Goal: Task Accomplishment & Management: Manage account settings

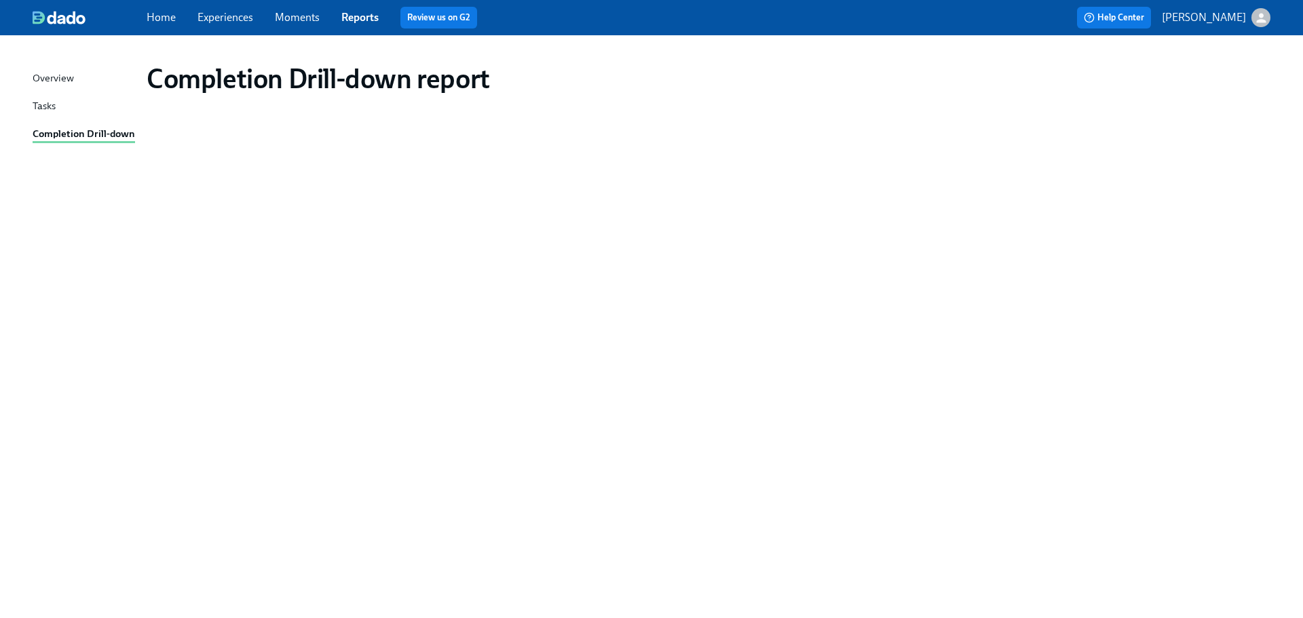
click at [215, 17] on link "Experiences" at bounding box center [226, 17] width 56 height 13
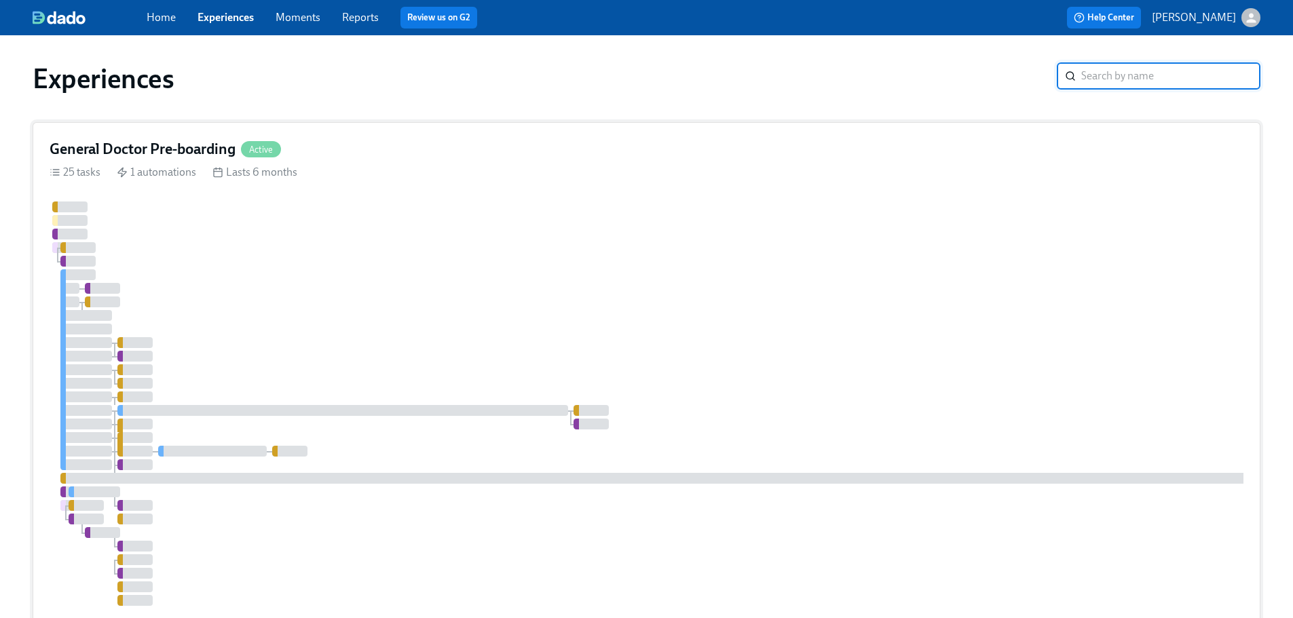
click at [434, 157] on div "General Doctor Pre-boarding Active" at bounding box center [647, 149] width 1194 height 20
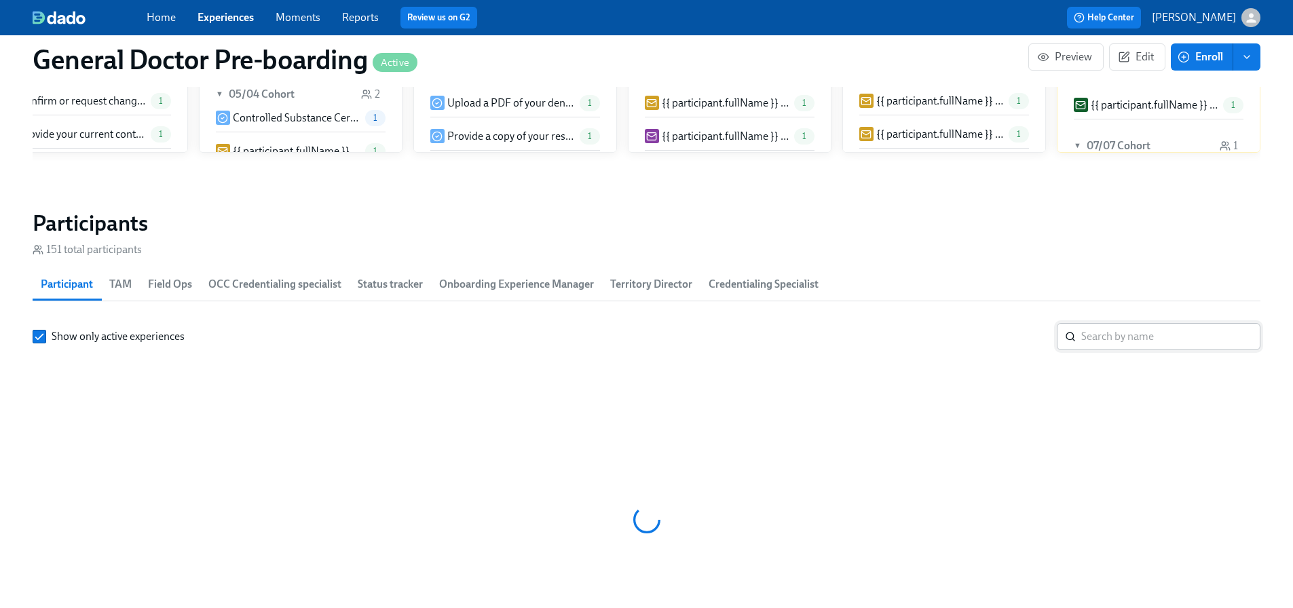
scroll to position [2036, 0]
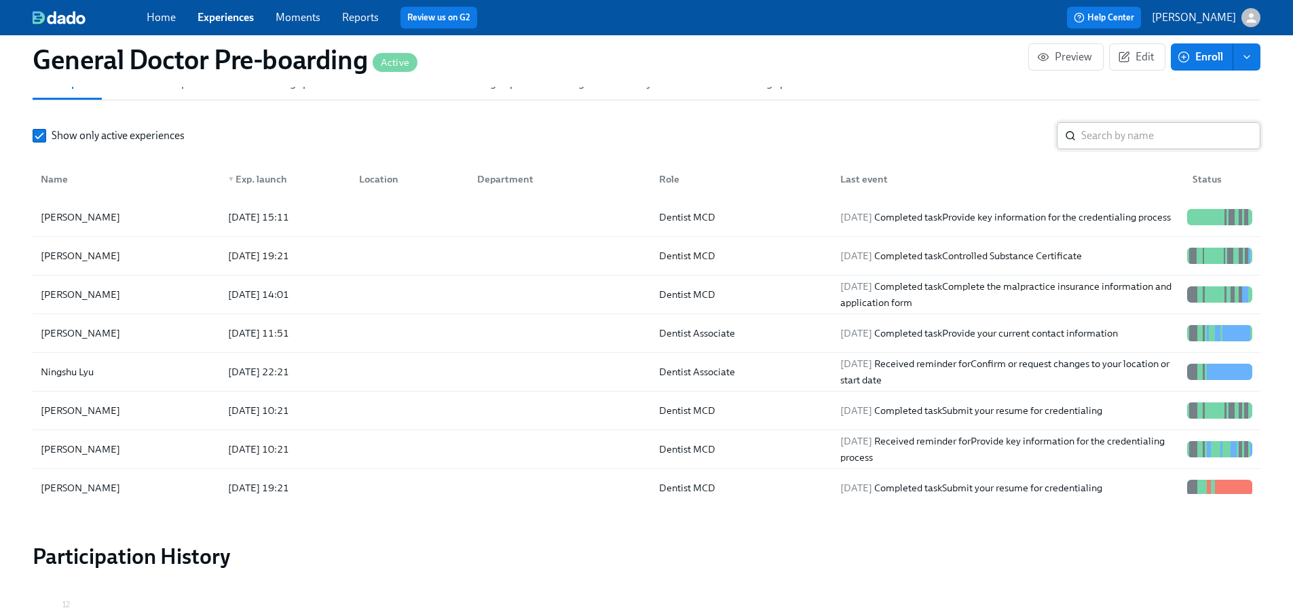
click at [1092, 149] on input "search" at bounding box center [1170, 135] width 179 height 27
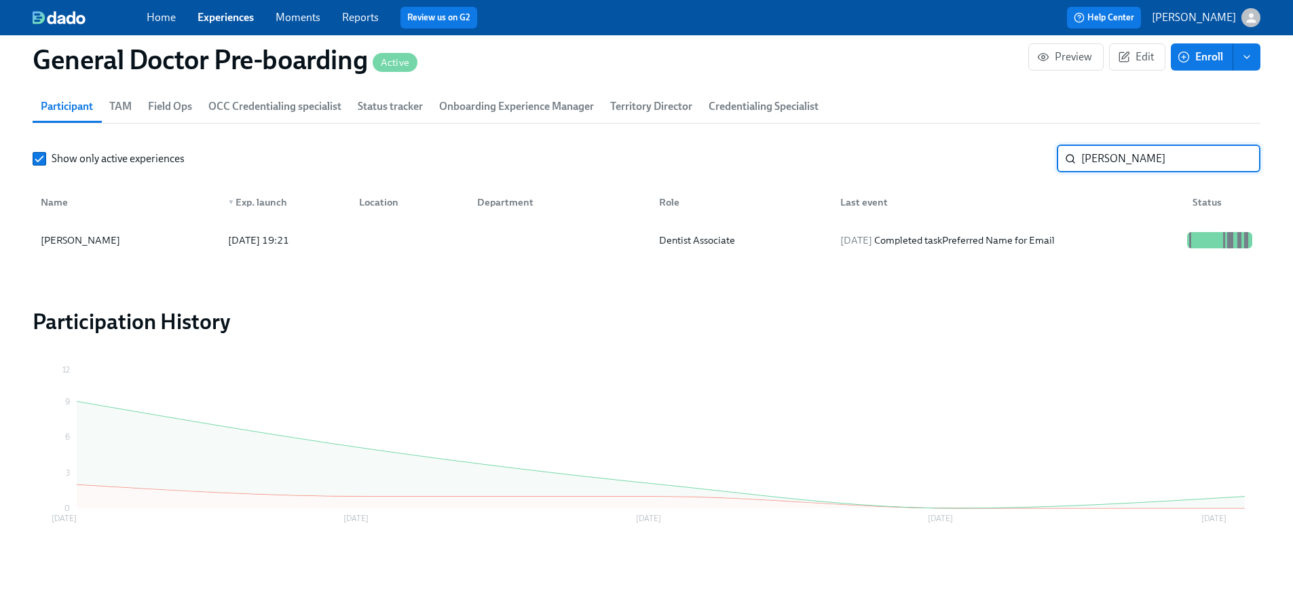
scroll to position [1966, 0]
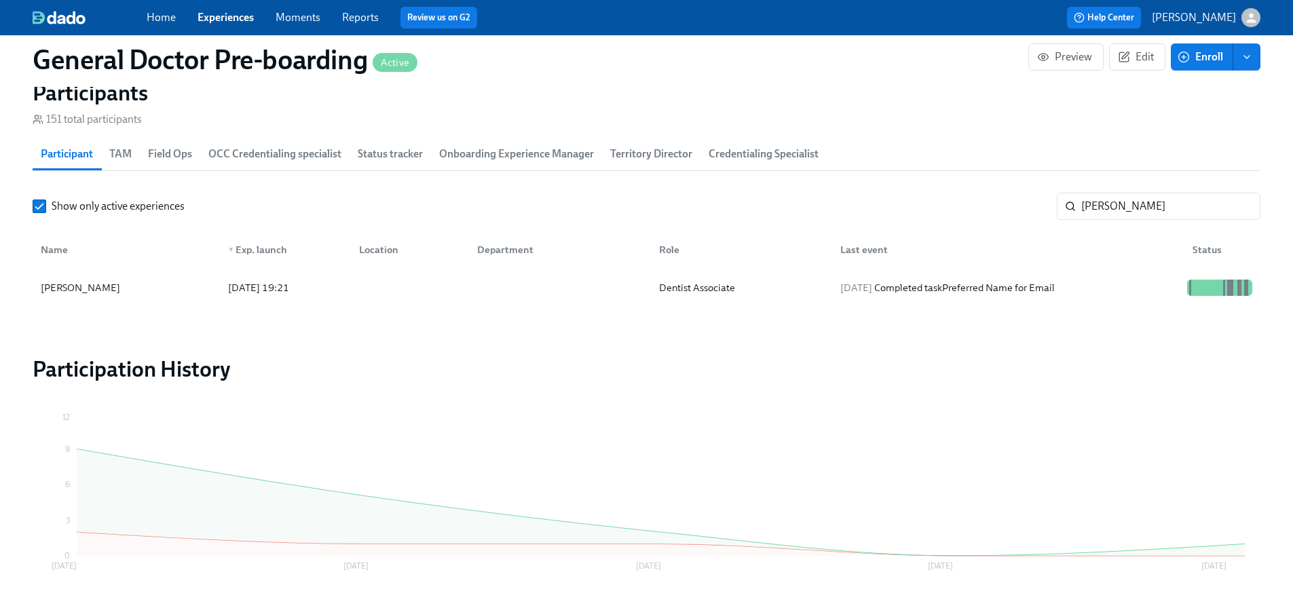
click at [125, 164] on span "TAM" at bounding box center [120, 154] width 22 height 19
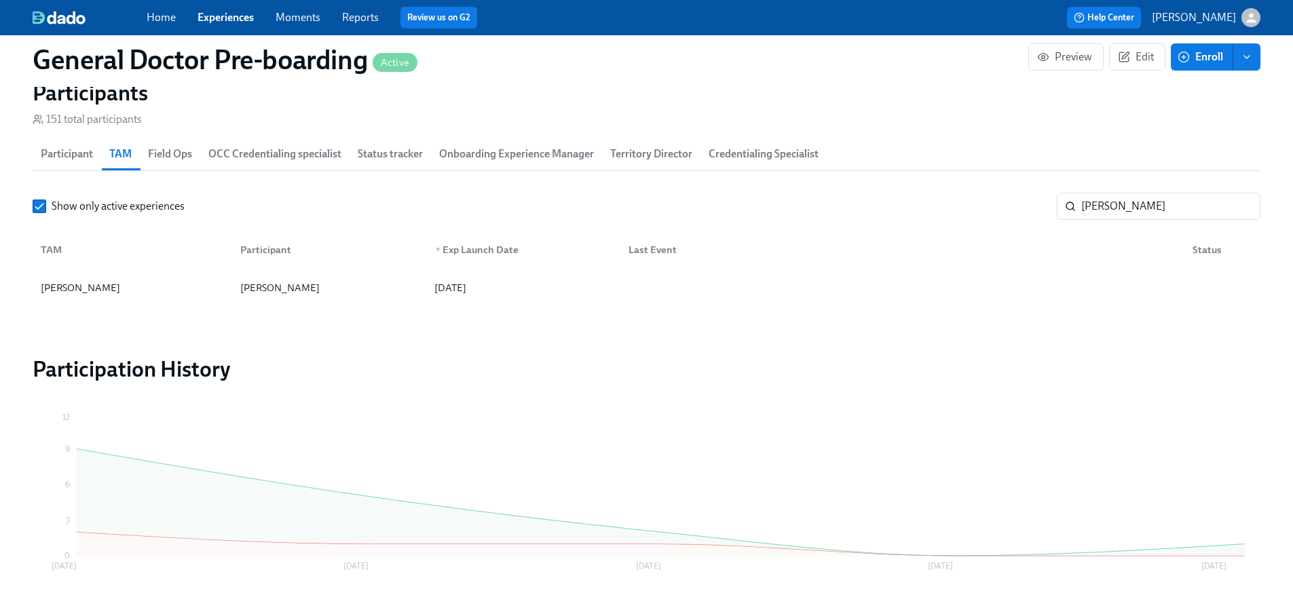
click at [158, 164] on span "Field Ops" at bounding box center [170, 154] width 44 height 19
click at [250, 164] on span "OCC Credentialing specialist" at bounding box center [274, 154] width 133 height 19
click at [388, 164] on span "Status tracker" at bounding box center [390, 154] width 65 height 19
click at [485, 164] on span "Onboarding Experience Manager" at bounding box center [516, 154] width 155 height 19
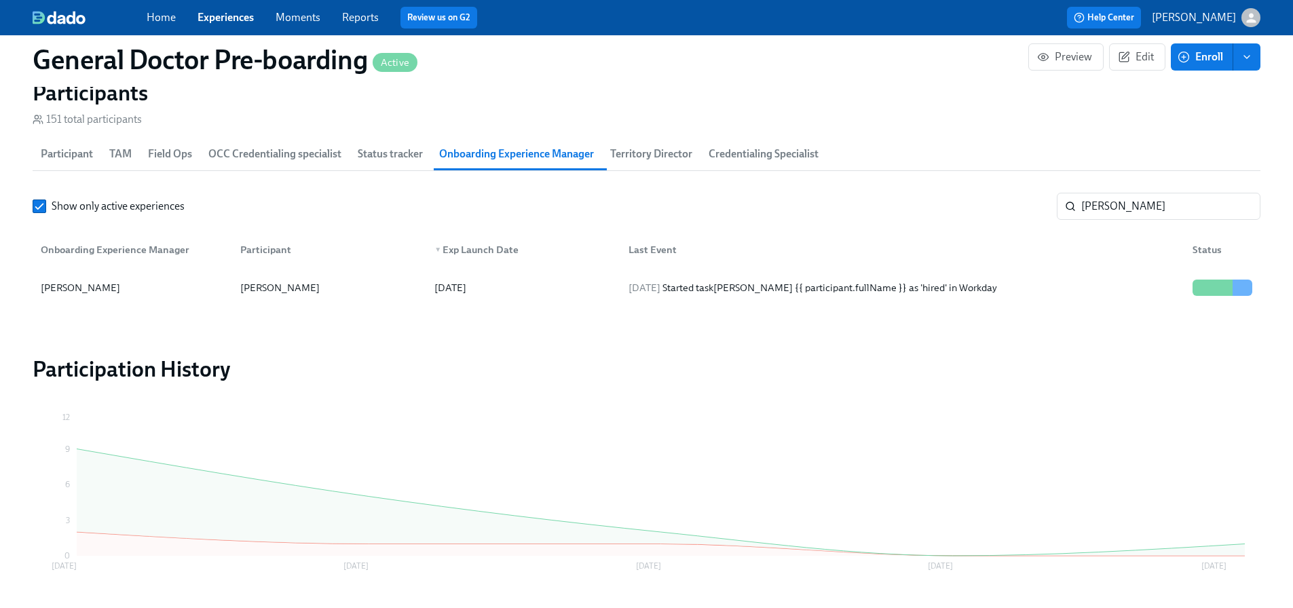
click at [625, 164] on span "Territory Director" at bounding box center [651, 154] width 82 height 19
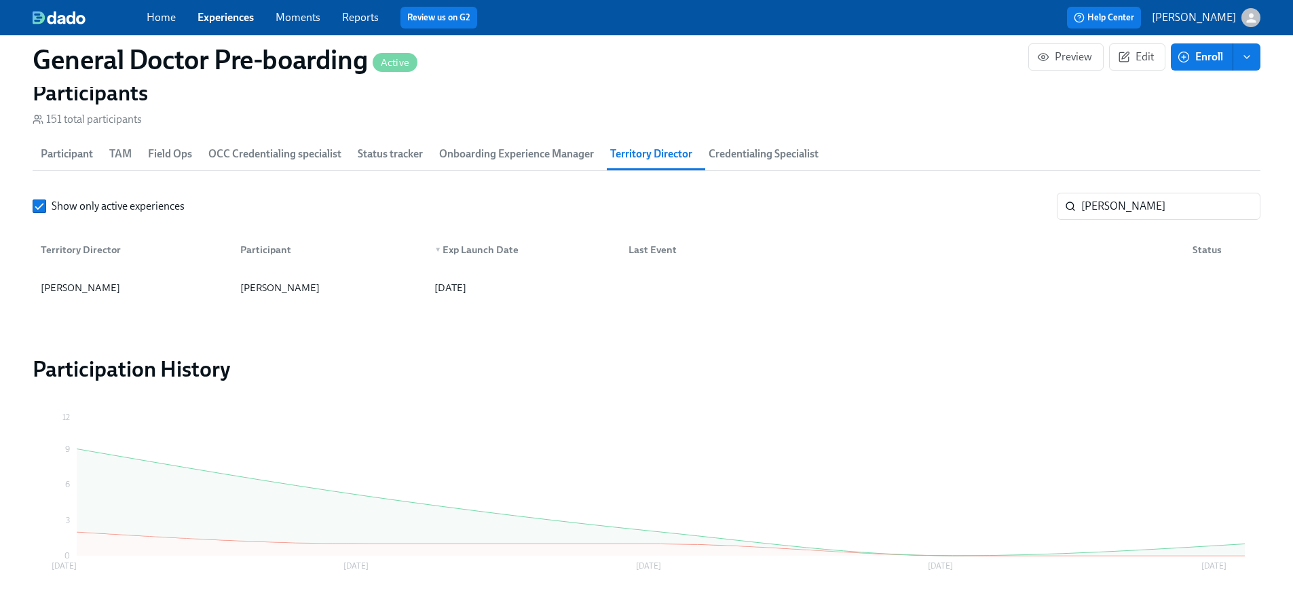
click at [766, 164] on span "Credentialing Specialist" at bounding box center [764, 154] width 110 height 19
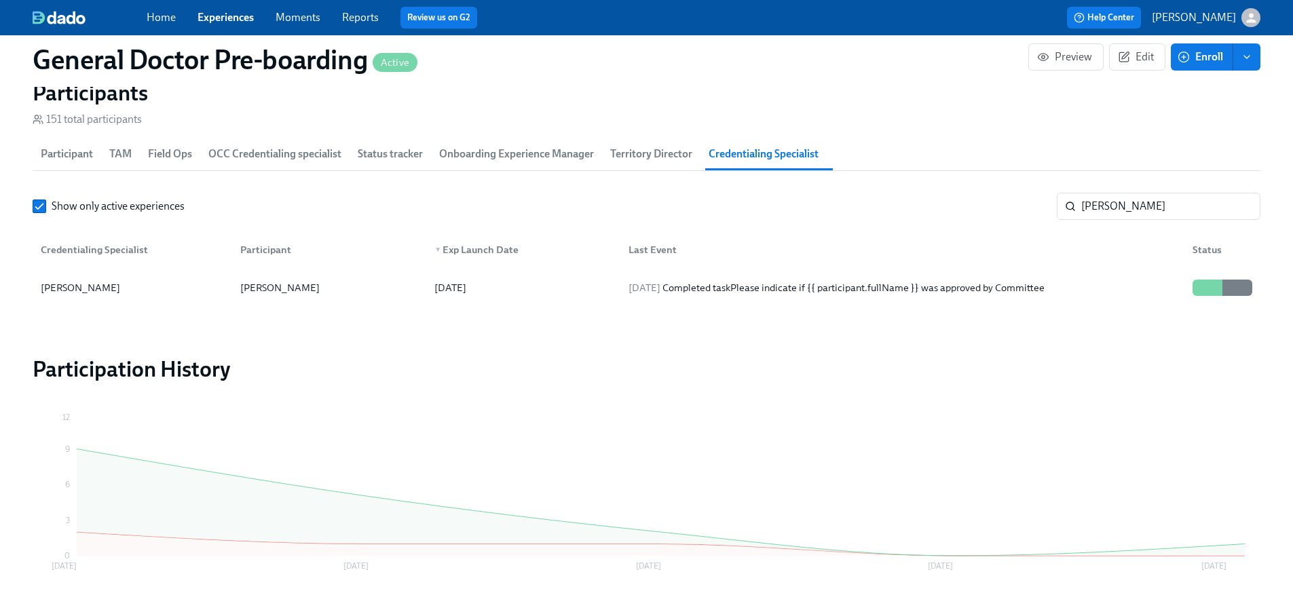
click at [68, 164] on span "Participant" at bounding box center [67, 154] width 52 height 19
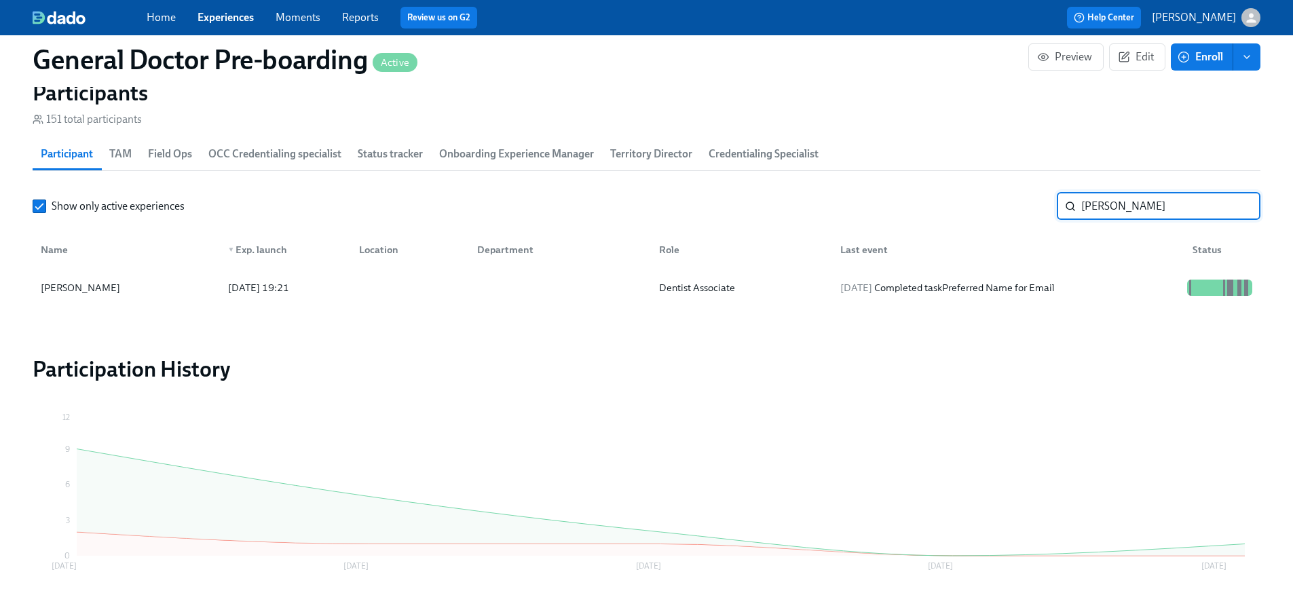
drag, startPoint x: 1126, startPoint y: 227, endPoint x: 1070, endPoint y: 227, distance: 56.3
click at [1070, 220] on div "sharma ​" at bounding box center [1159, 206] width 204 height 27
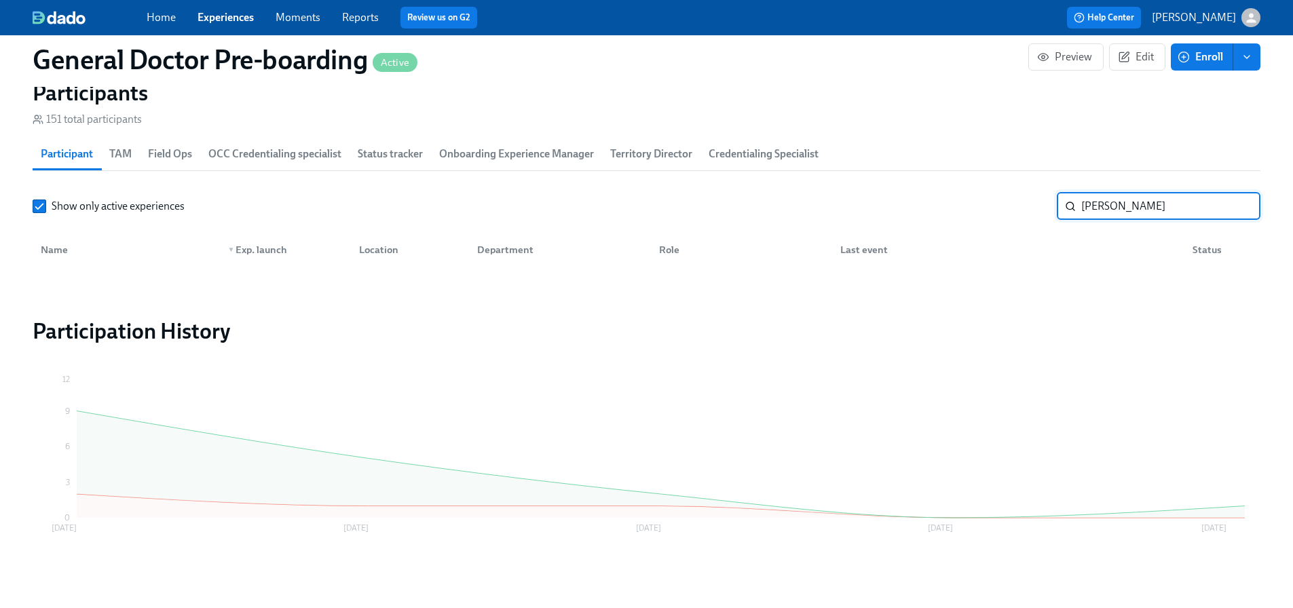
type input "[PERSON_NAME]"
click at [1070, 212] on icon at bounding box center [1070, 206] width 11 height 11
click at [1149, 220] on input "[PERSON_NAME]" at bounding box center [1170, 206] width 179 height 27
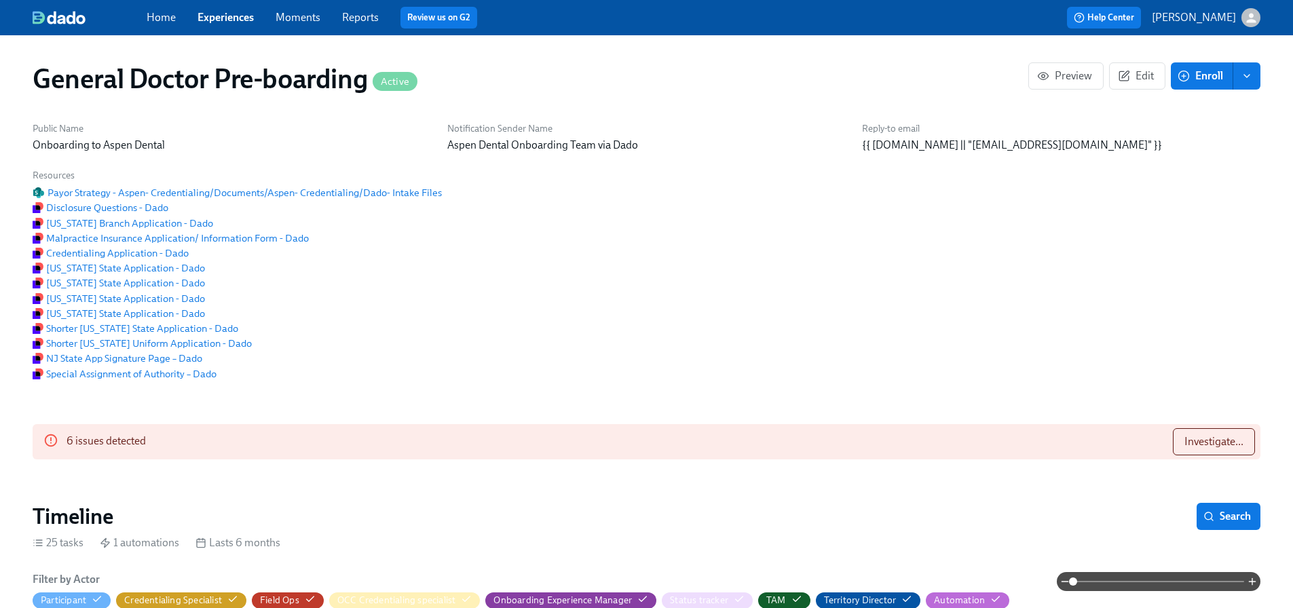
click at [223, 17] on link "Experiences" at bounding box center [226, 17] width 56 height 13
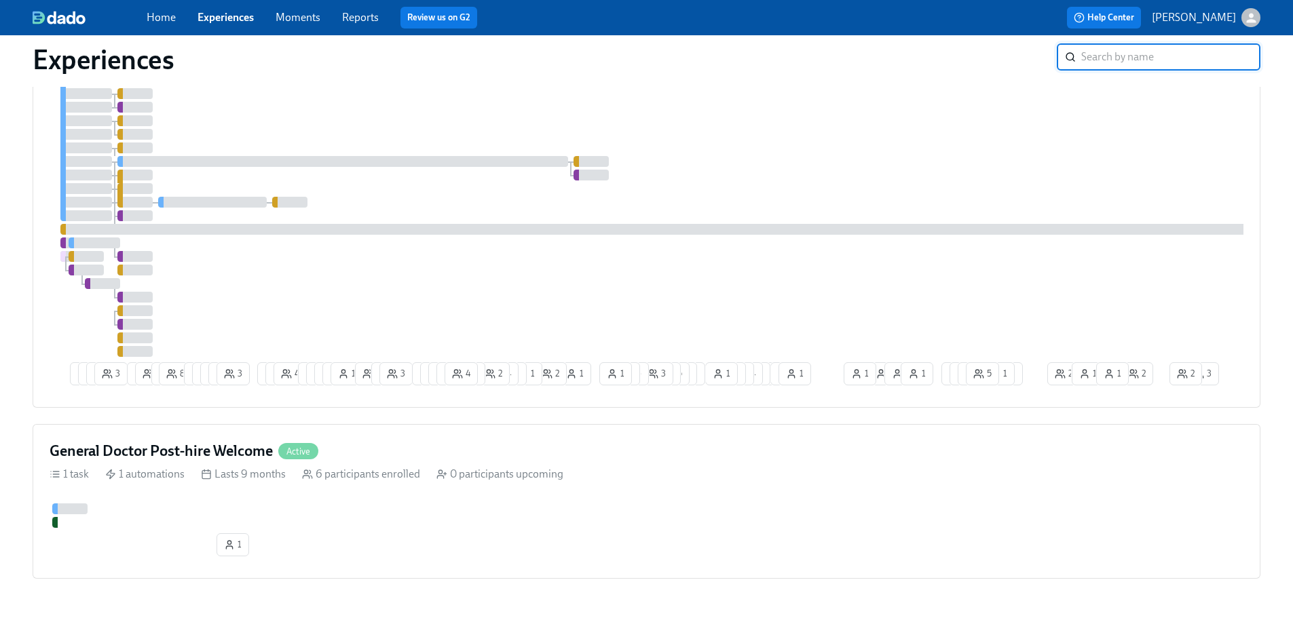
scroll to position [297, 0]
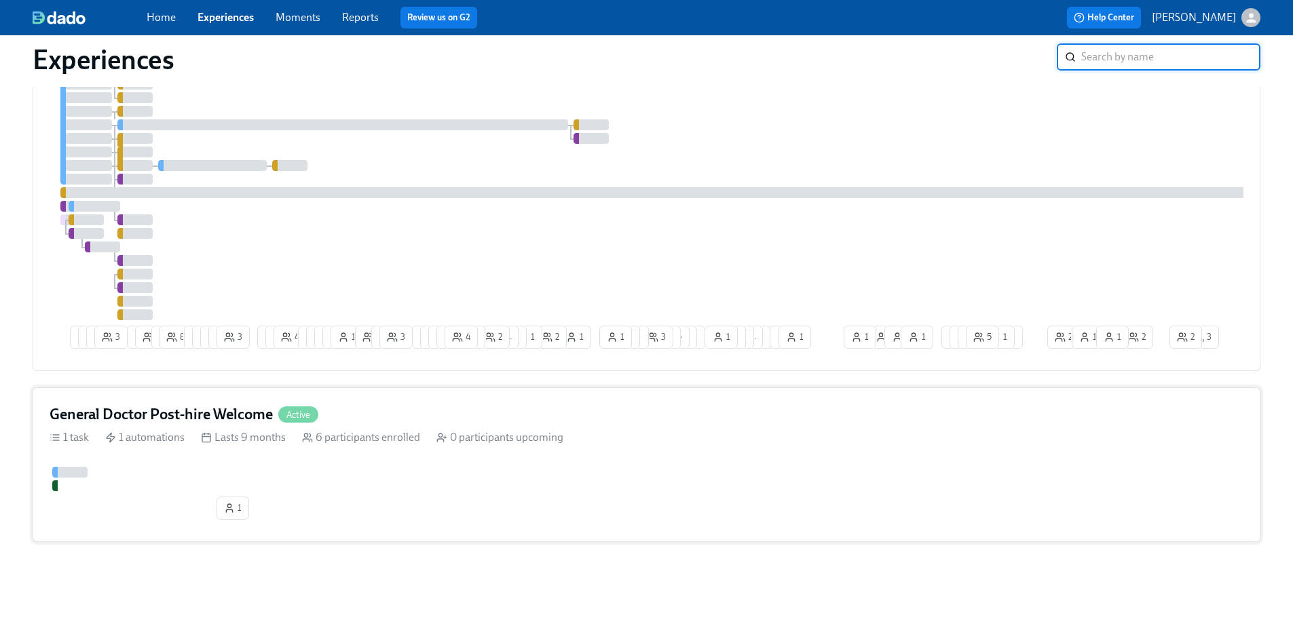
click at [375, 408] on div "General Doctor Post-hire Welcome Active" at bounding box center [647, 415] width 1194 height 20
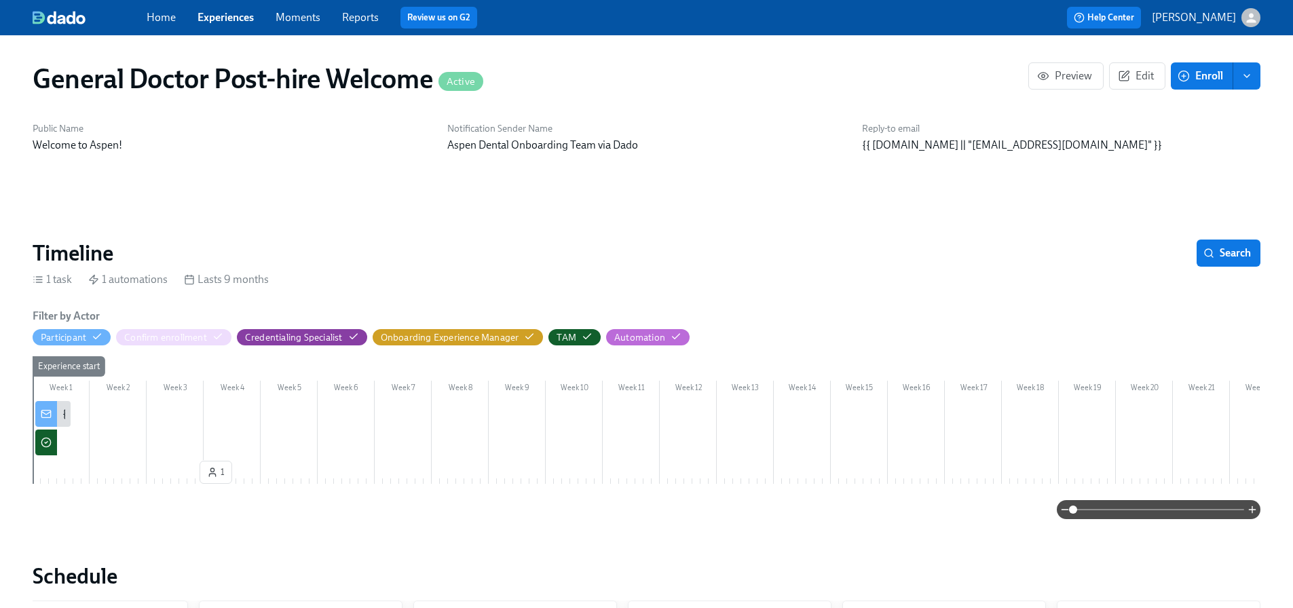
click at [212, 17] on link "Experiences" at bounding box center [226, 17] width 56 height 13
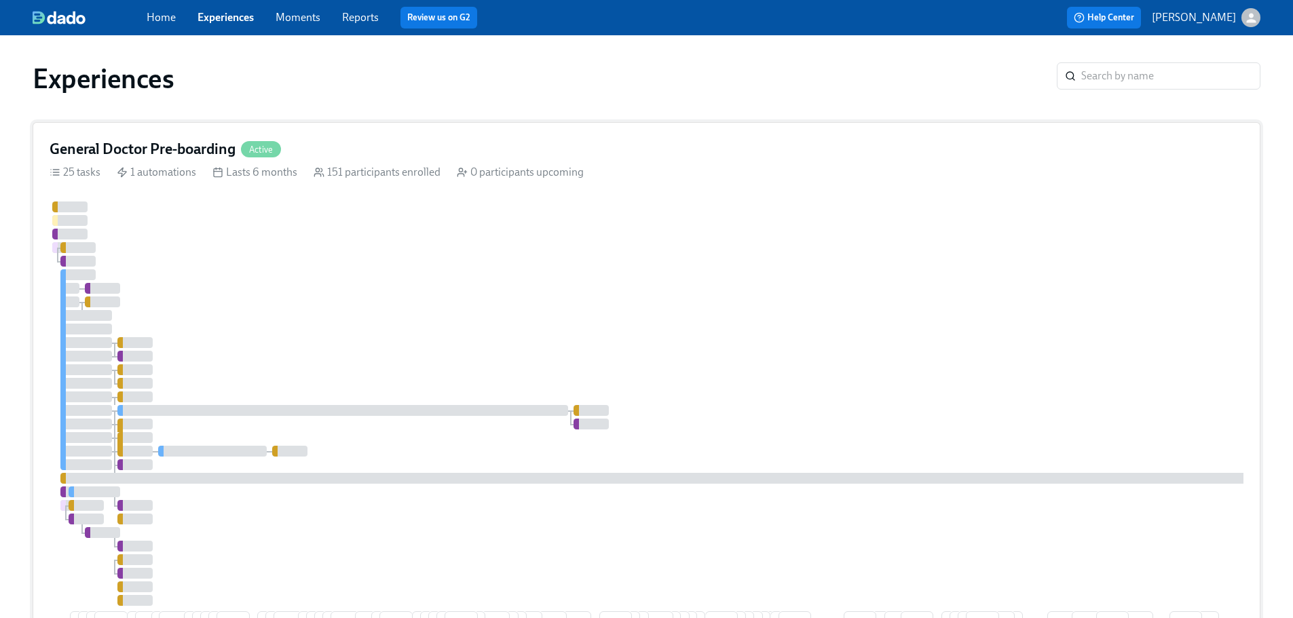
click at [431, 153] on div "General Doctor Pre-boarding Active" at bounding box center [647, 149] width 1194 height 20
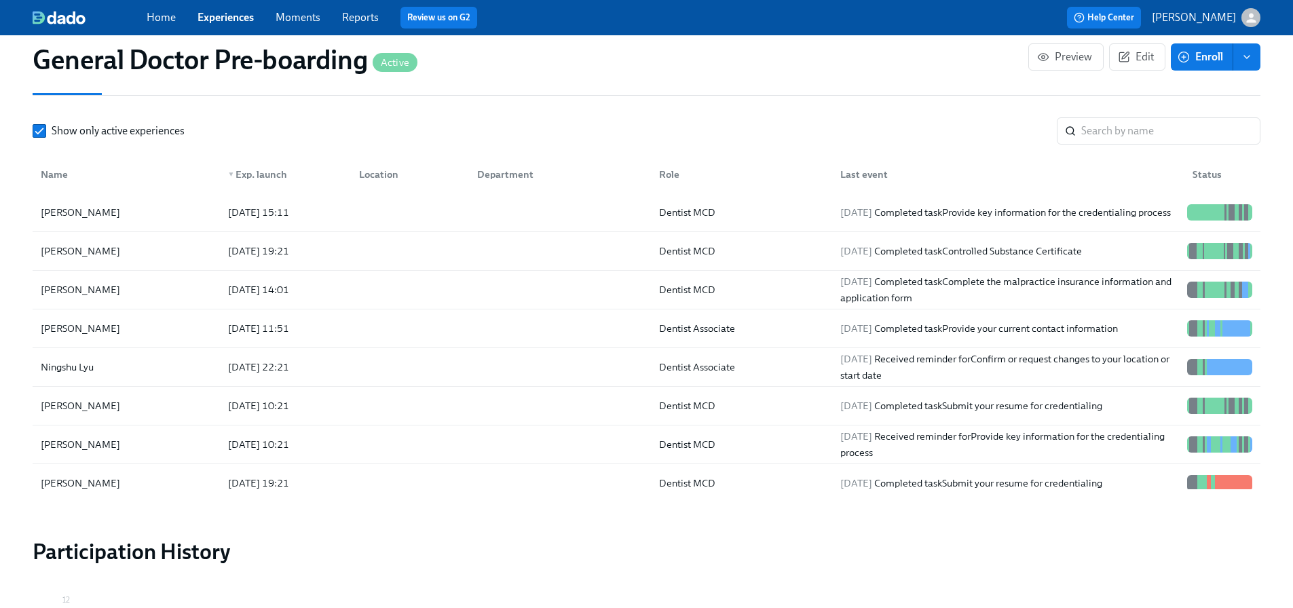
scroll to position [2020, 0]
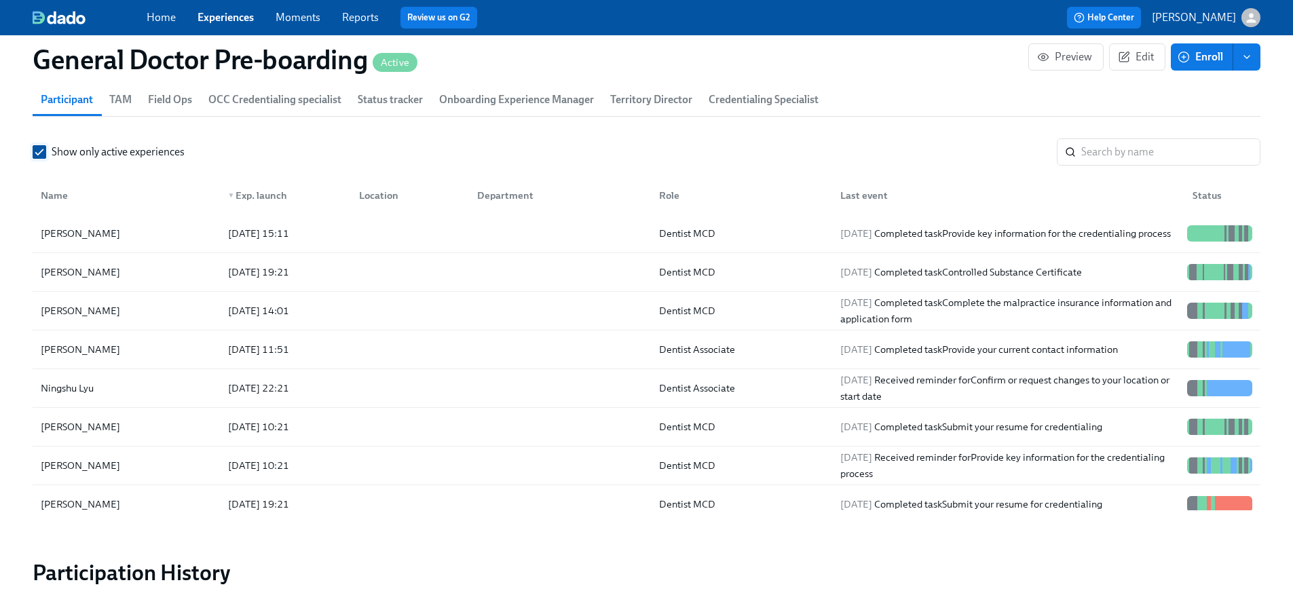
click at [42, 158] on input "Show only active experiences" at bounding box center [39, 152] width 12 height 12
click at [1093, 166] on input "search" at bounding box center [1170, 151] width 179 height 27
type input "[PERSON_NAME]"
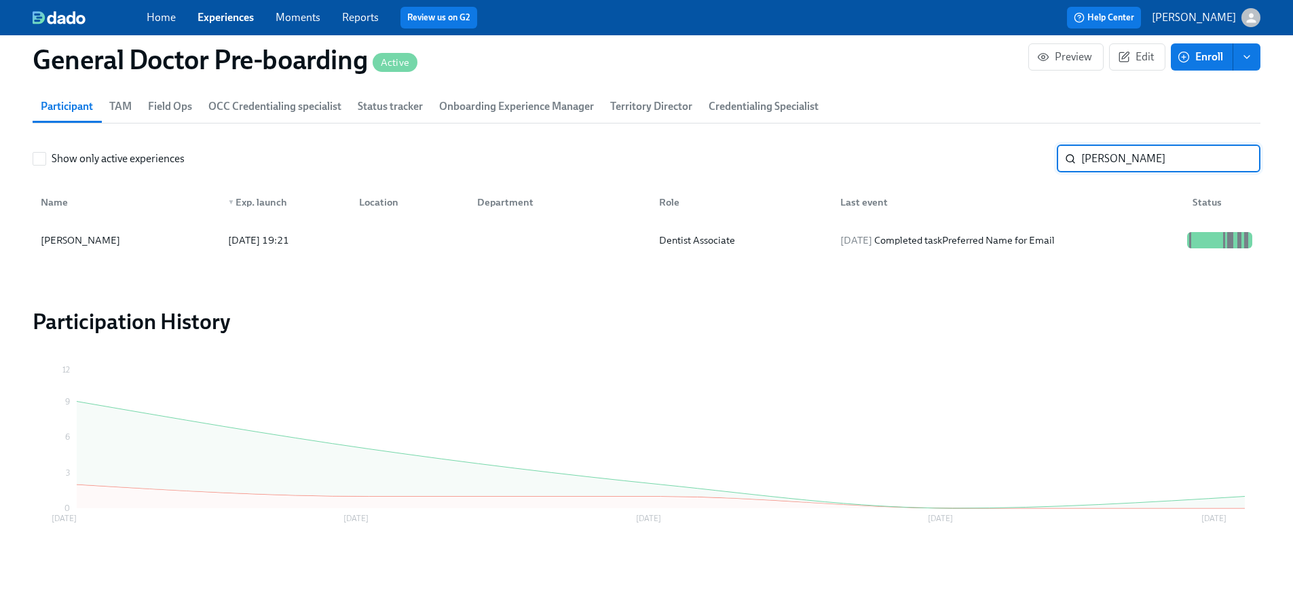
click at [1240, 172] on input "[PERSON_NAME]" at bounding box center [1170, 158] width 179 height 27
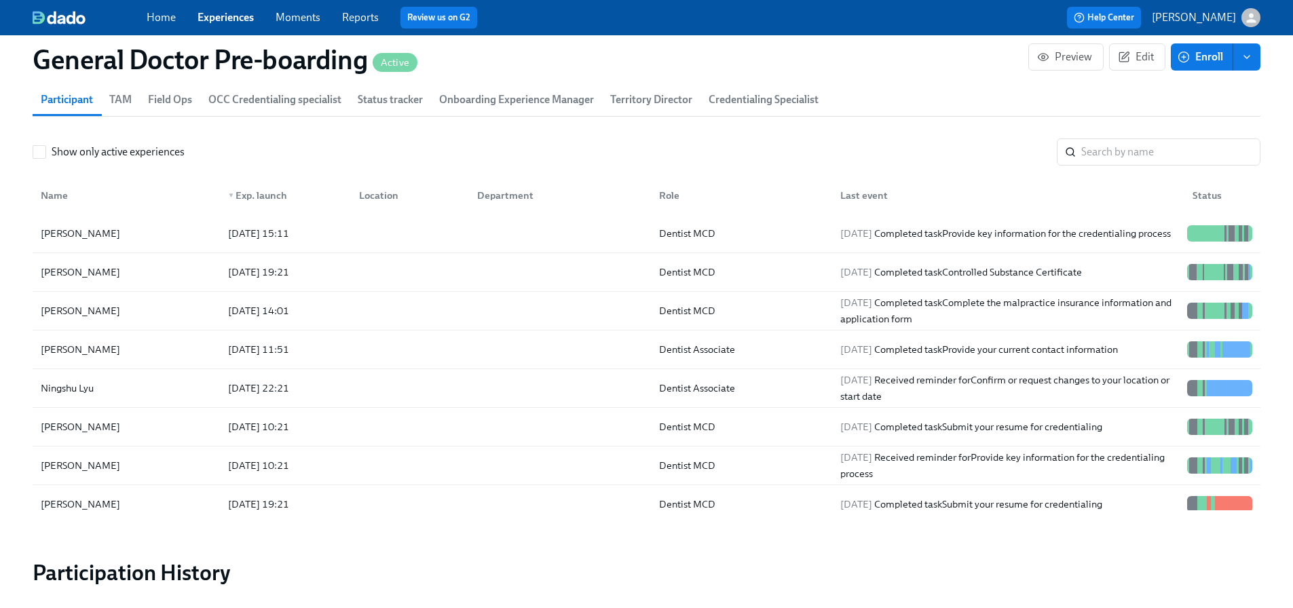
click at [780, 109] on span "Credentialing Specialist" at bounding box center [764, 99] width 110 height 19
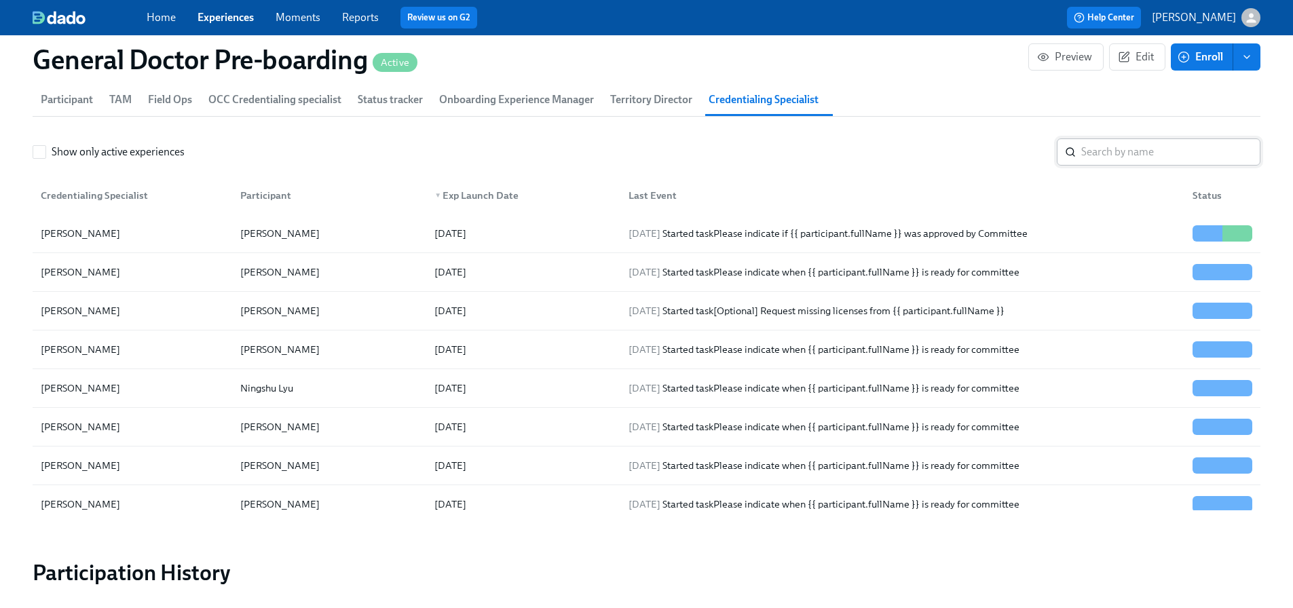
click at [1105, 166] on input "search" at bounding box center [1170, 151] width 179 height 27
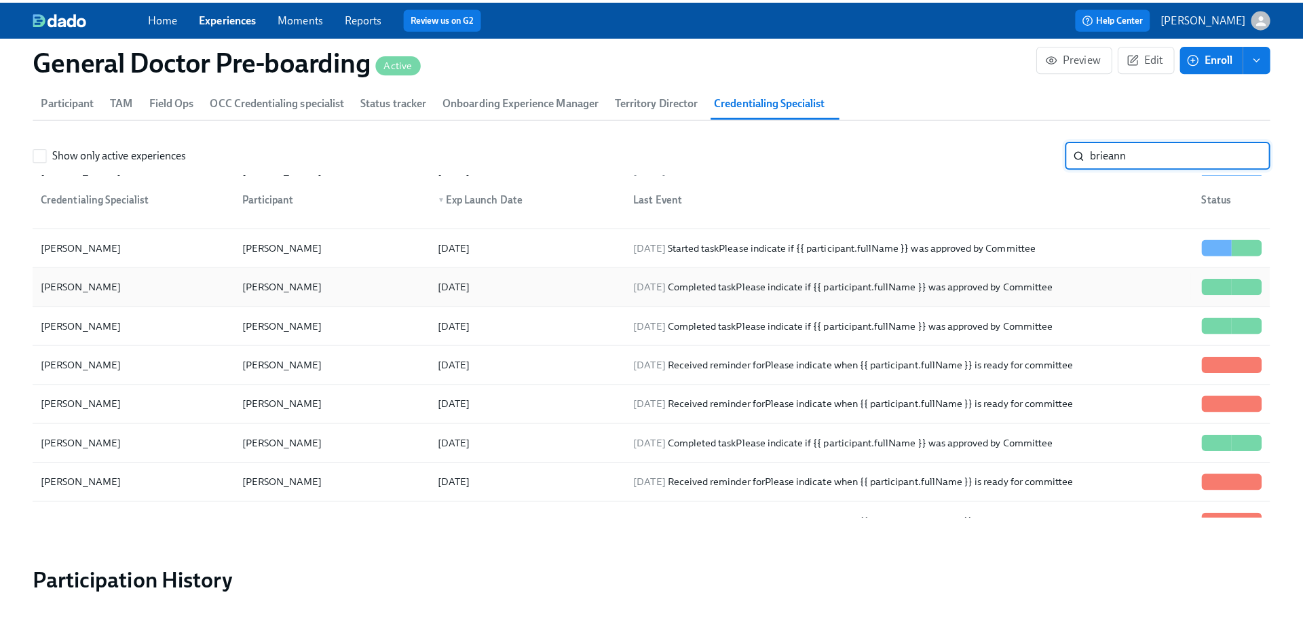
scroll to position [136, 0]
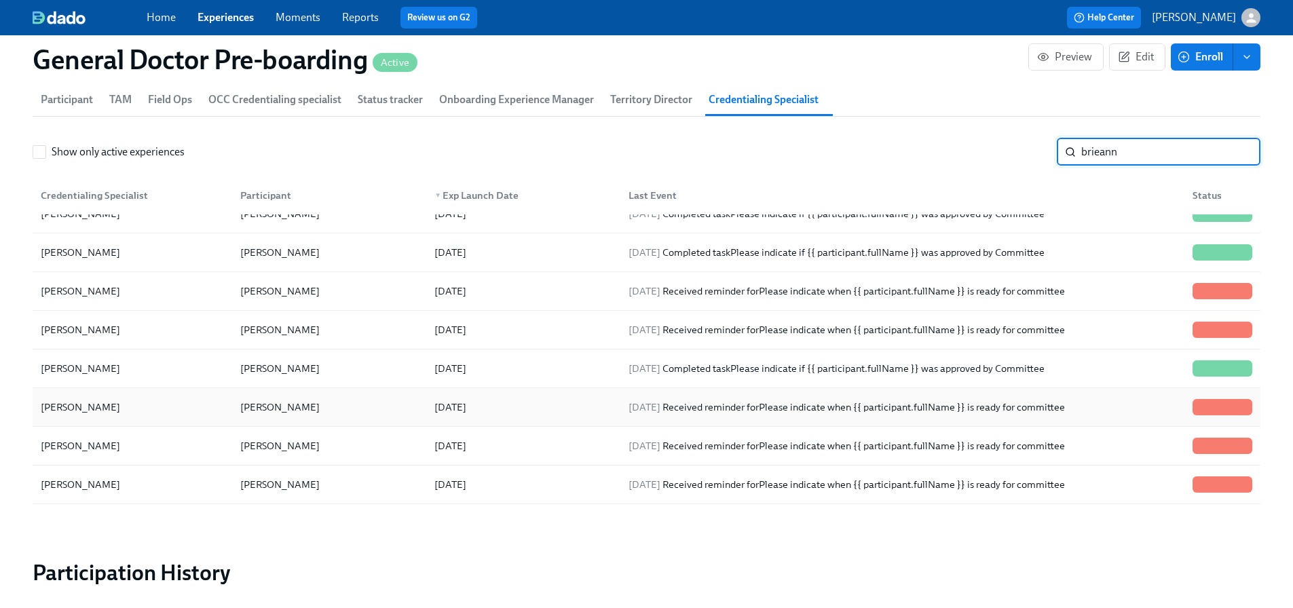
type input "brieann"
click at [280, 415] on div "[PERSON_NAME]" at bounding box center [280, 407] width 90 height 16
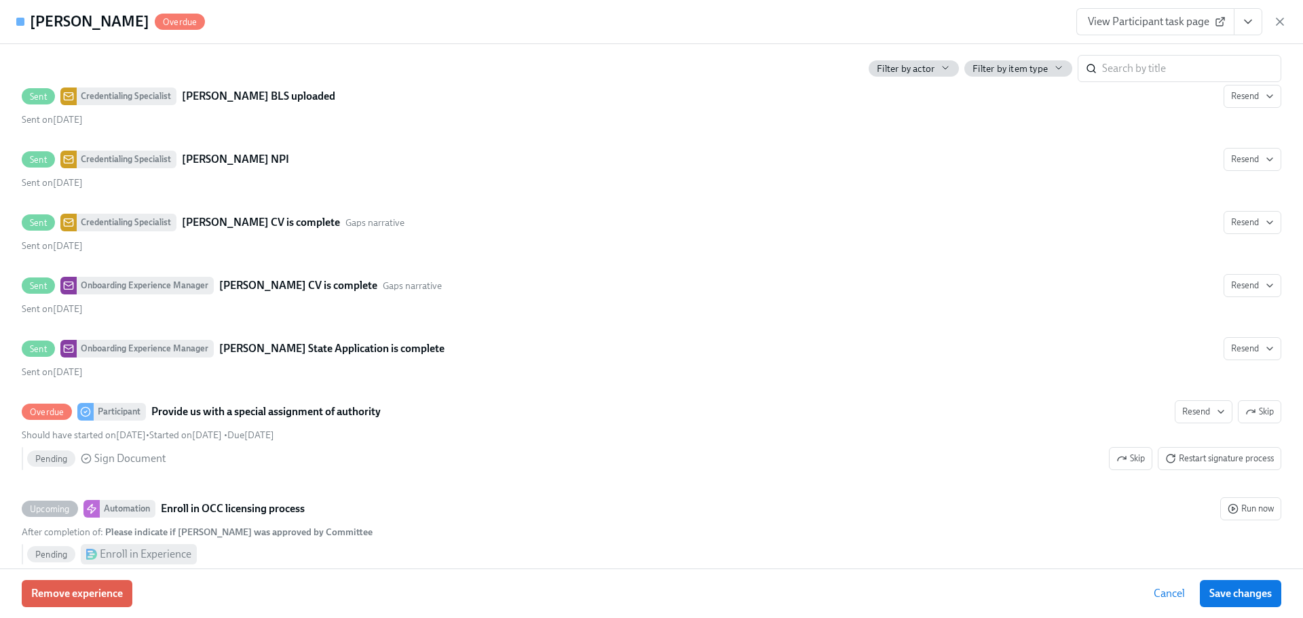
scroll to position [3801, 0]
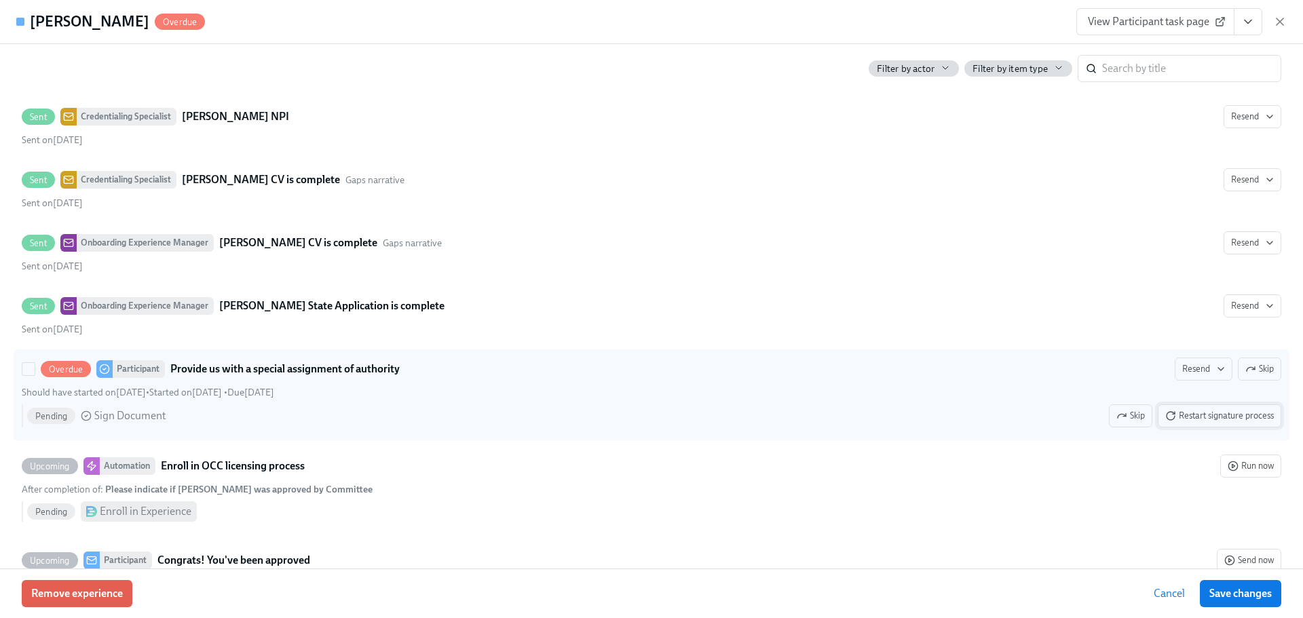
click at [1195, 419] on span "Restart signature process" at bounding box center [1220, 416] width 109 height 14
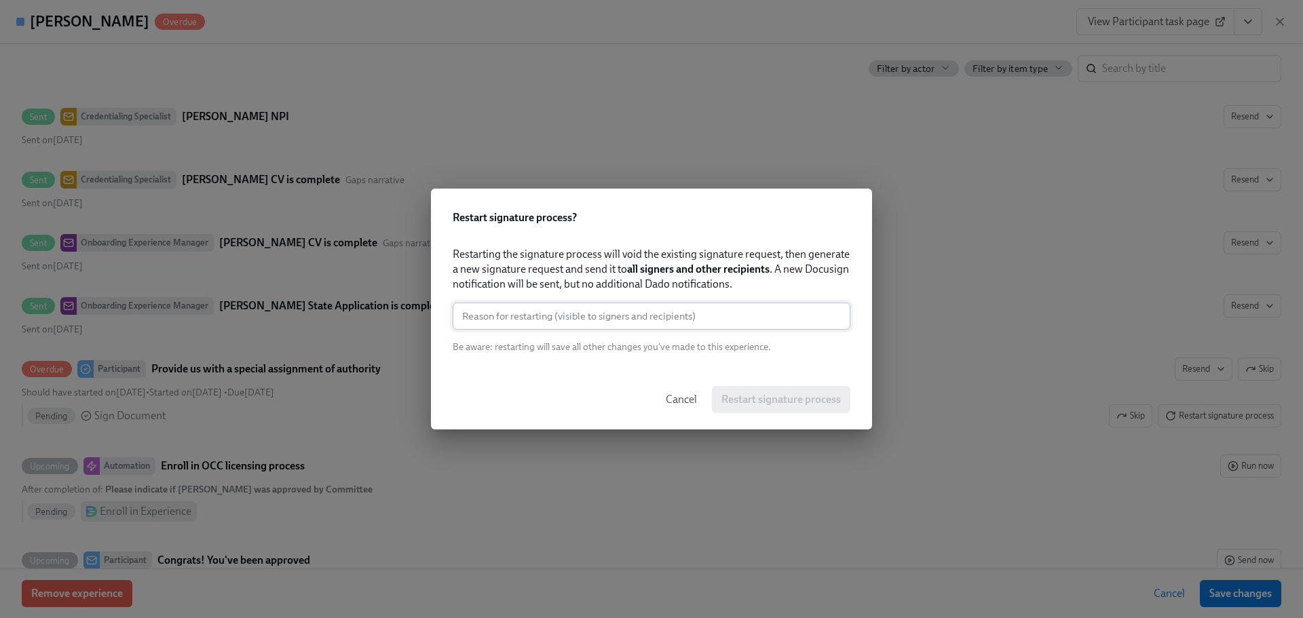
click at [629, 315] on input "text" at bounding box center [652, 316] width 398 height 27
click at [495, 319] on input "text" at bounding box center [652, 316] width 398 height 27
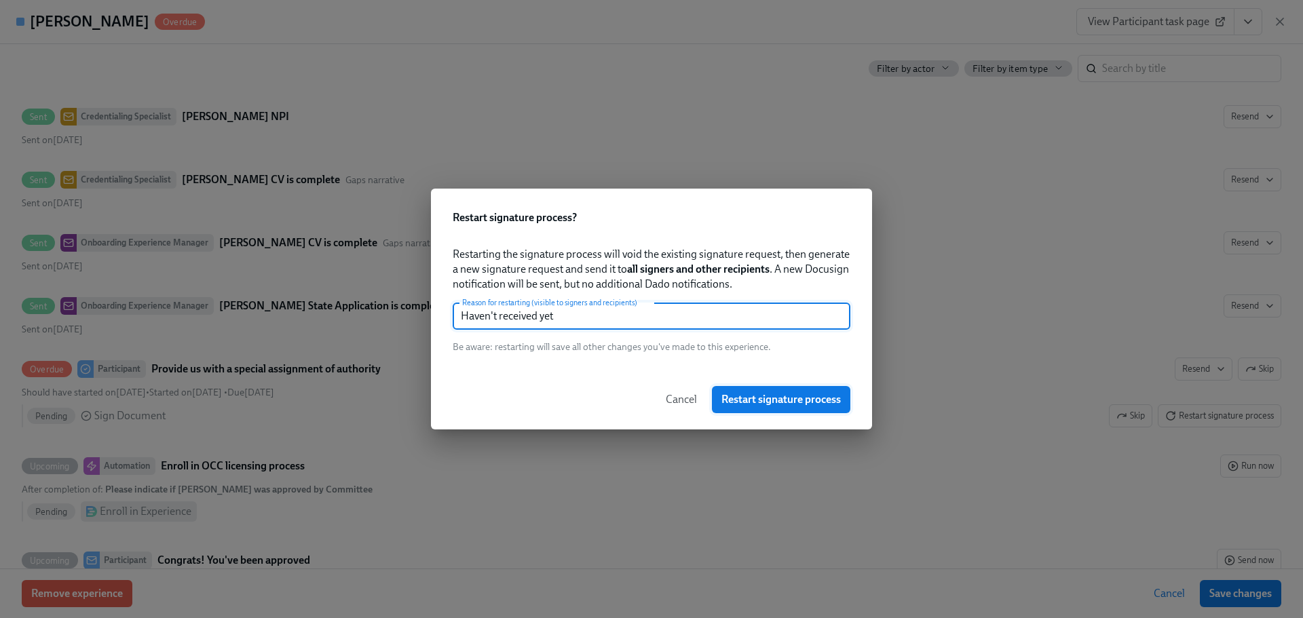
type input "Haven't received yet"
click at [769, 401] on span "Restart signature process" at bounding box center [781, 400] width 119 height 14
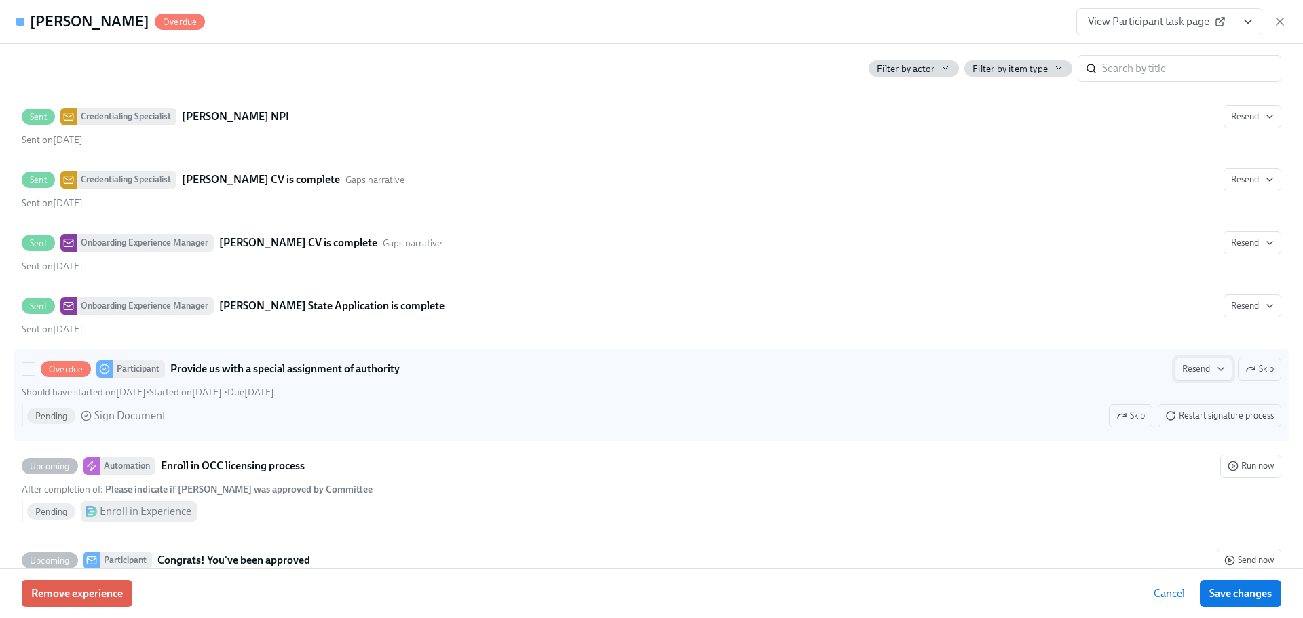
click at [1197, 371] on span "Resend" at bounding box center [1204, 369] width 43 height 14
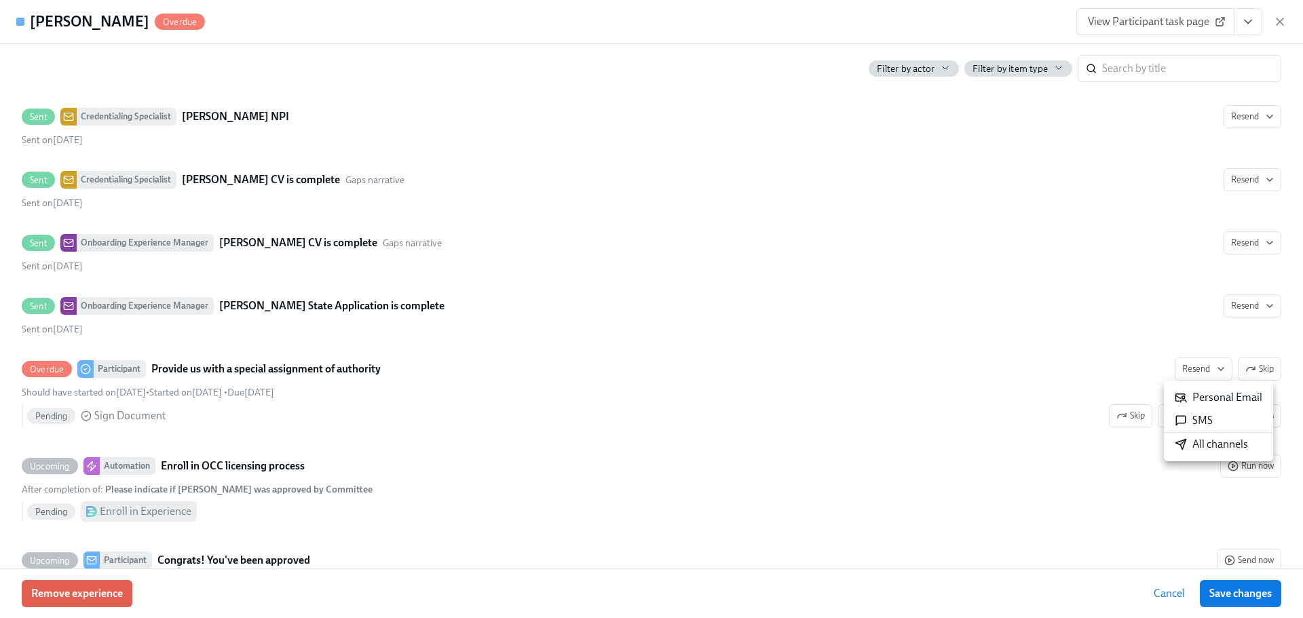
click at [1205, 449] on div "All channels" at bounding box center [1211, 444] width 73 height 15
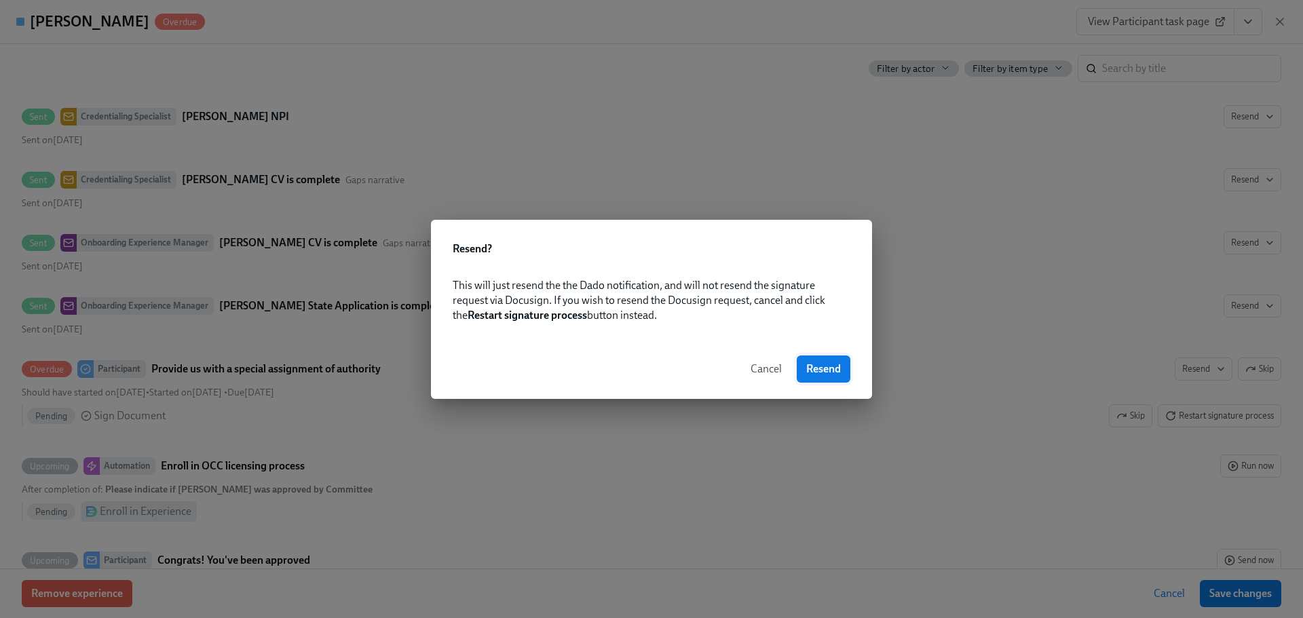
click at [825, 369] on span "Resend" at bounding box center [823, 369] width 35 height 14
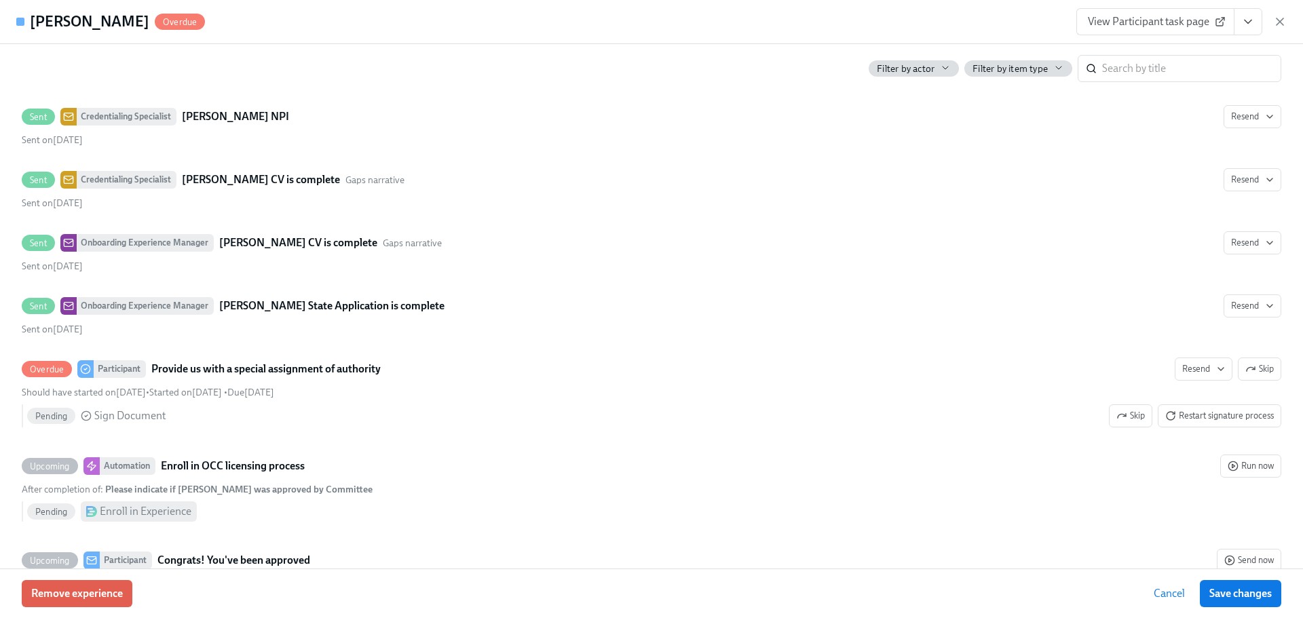
scroll to position [0, 0]
